Goal: Information Seeking & Learning: Learn about a topic

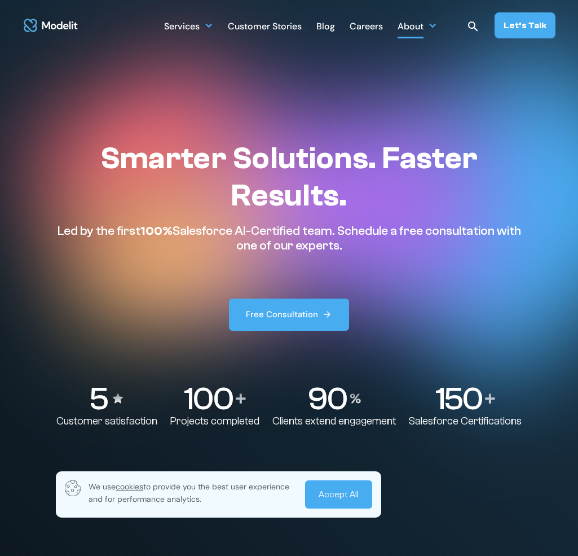
click at [419, 32] on div "About" at bounding box center [411, 27] width 26 height 22
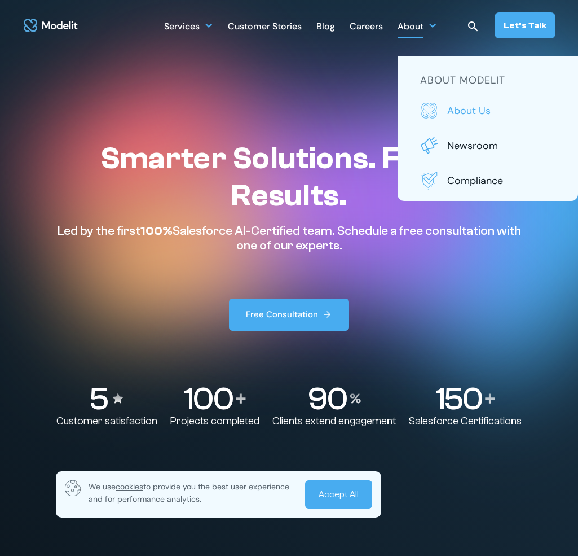
click at [447, 107] on link "About us" at bounding box center [487, 111] width 135 height 18
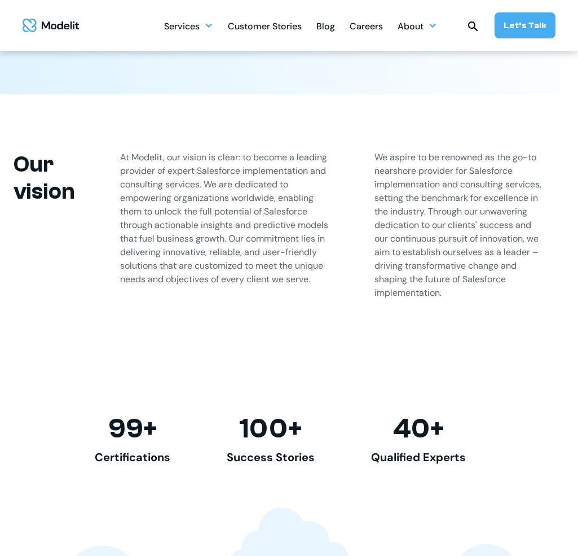
scroll to position [678, 9]
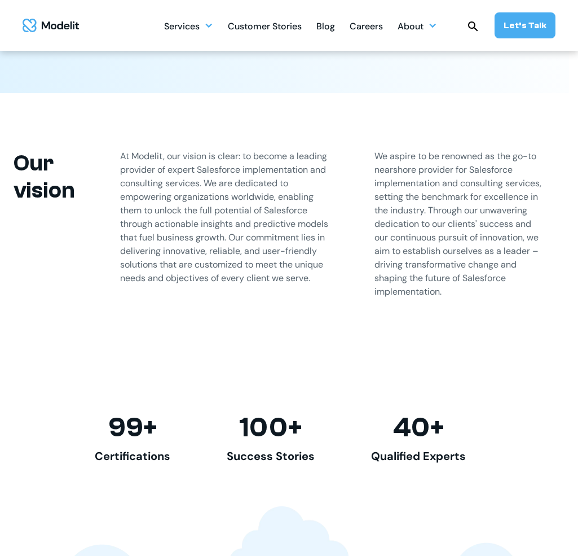
click at [405, 168] on p "We aspire to be renowned as the go-to nearshore provider for Salesforce impleme…" at bounding box center [461, 224] width 172 height 149
click at [438, 151] on p "We aspire to be renowned as the go-to nearshore provider for Salesforce impleme…" at bounding box center [461, 224] width 172 height 149
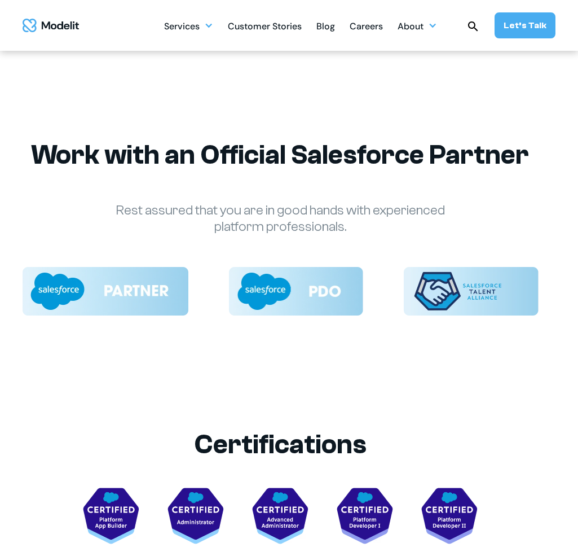
scroll to position [1694, 9]
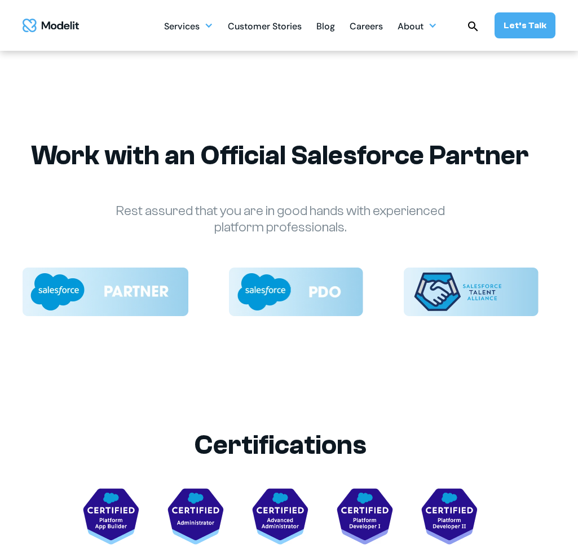
click at [370, 375] on div "Work with an Official Salesforce Partner Rest assured that you are in good hand…" at bounding box center [280, 235] width 533 height 385
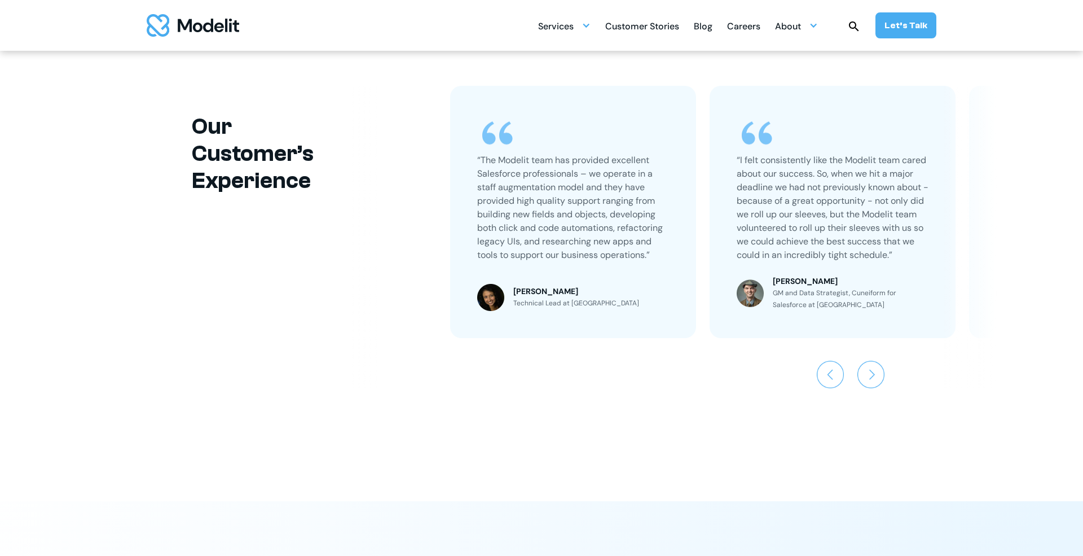
scroll to position [2470, 0]
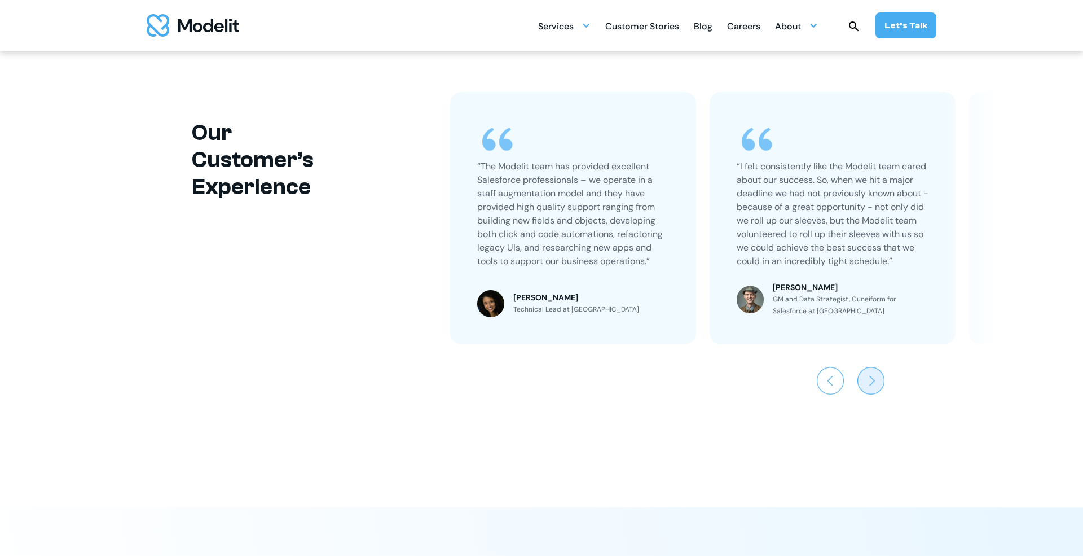
click at [578, 386] on img "Next slide" at bounding box center [871, 380] width 27 height 27
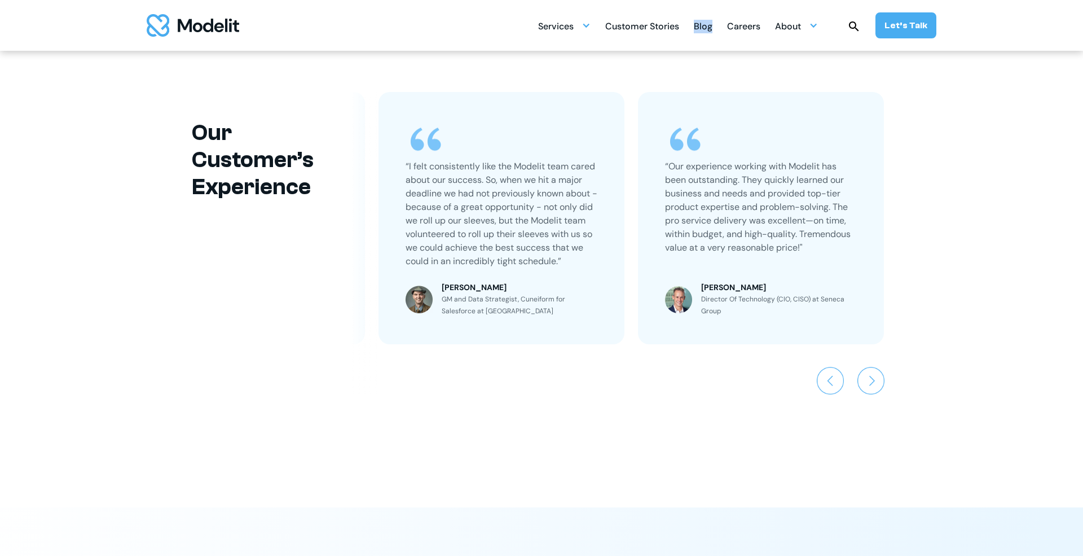
click at [578, 29] on div "Careers" at bounding box center [743, 27] width 33 height 22
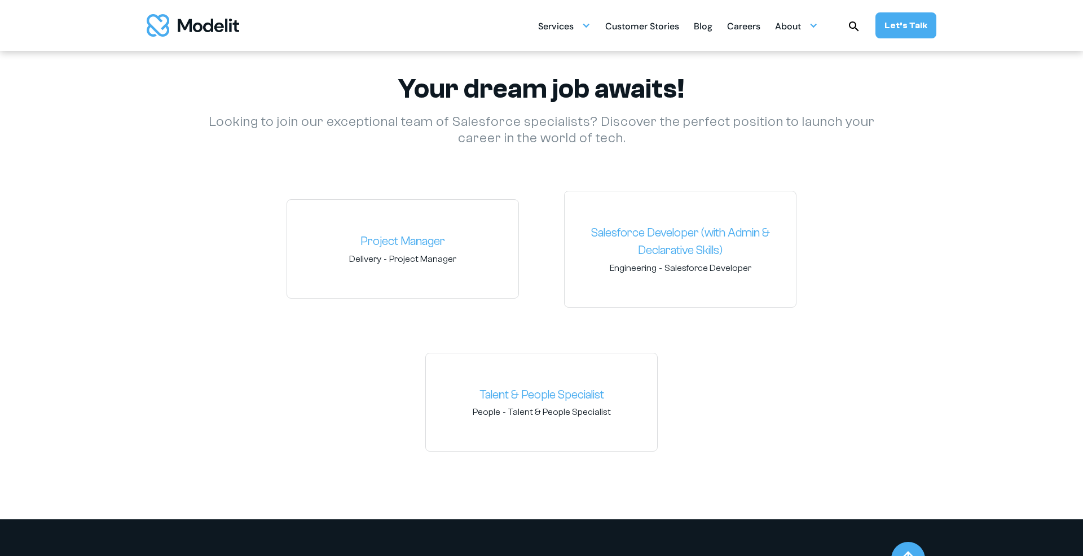
scroll to position [1629, 0]
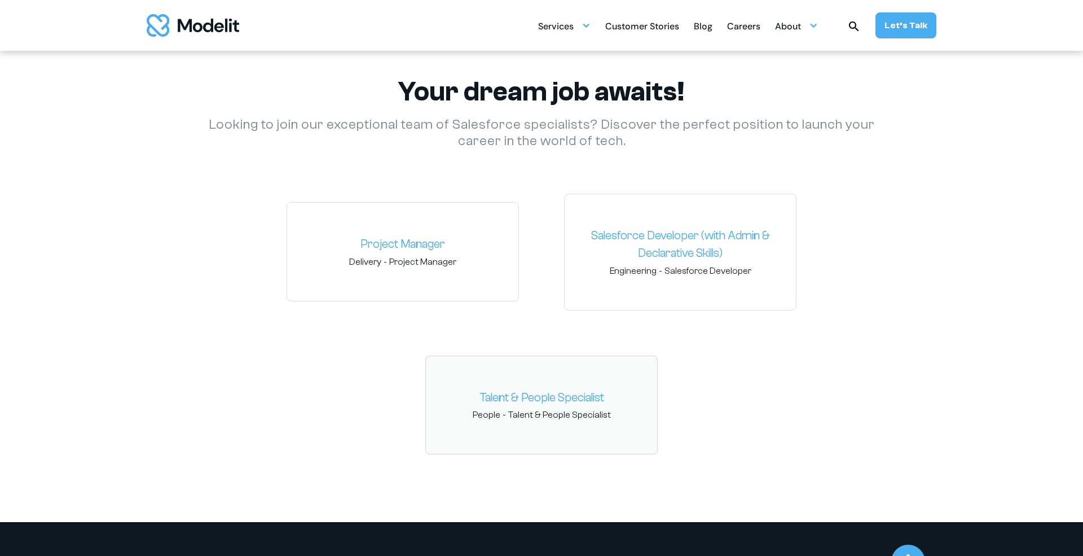
click at [495, 403] on link "Talent & People Specialist" at bounding box center [541, 398] width 213 height 18
